Goal: Navigation & Orientation: Understand site structure

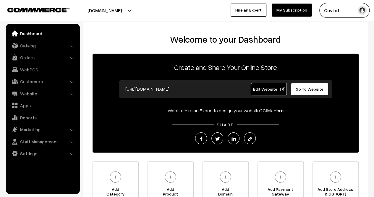
click at [34, 35] on link "Dashboard" at bounding box center [42, 33] width 70 height 11
click at [29, 62] on link "Orders" at bounding box center [42, 57] width 70 height 11
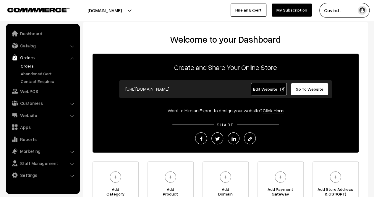
click at [28, 65] on link "Orders" at bounding box center [48, 66] width 59 height 6
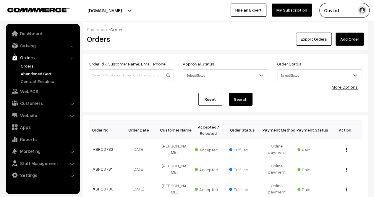
click at [31, 73] on link "Abandoned Cart" at bounding box center [48, 73] width 59 height 6
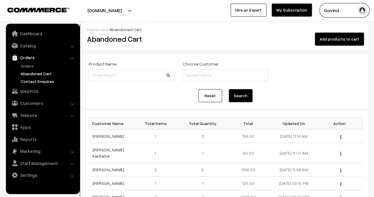
click at [34, 81] on link "Contact Enquires" at bounding box center [48, 81] width 59 height 6
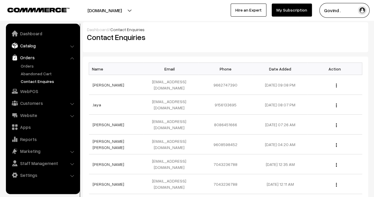
click at [31, 46] on link "Catalog" at bounding box center [42, 45] width 70 height 11
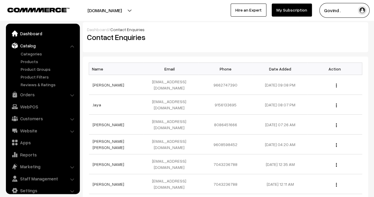
click at [34, 34] on link "Dashboard" at bounding box center [42, 33] width 70 height 11
